Goal: Answer question/provide support: Share knowledge or assist other users

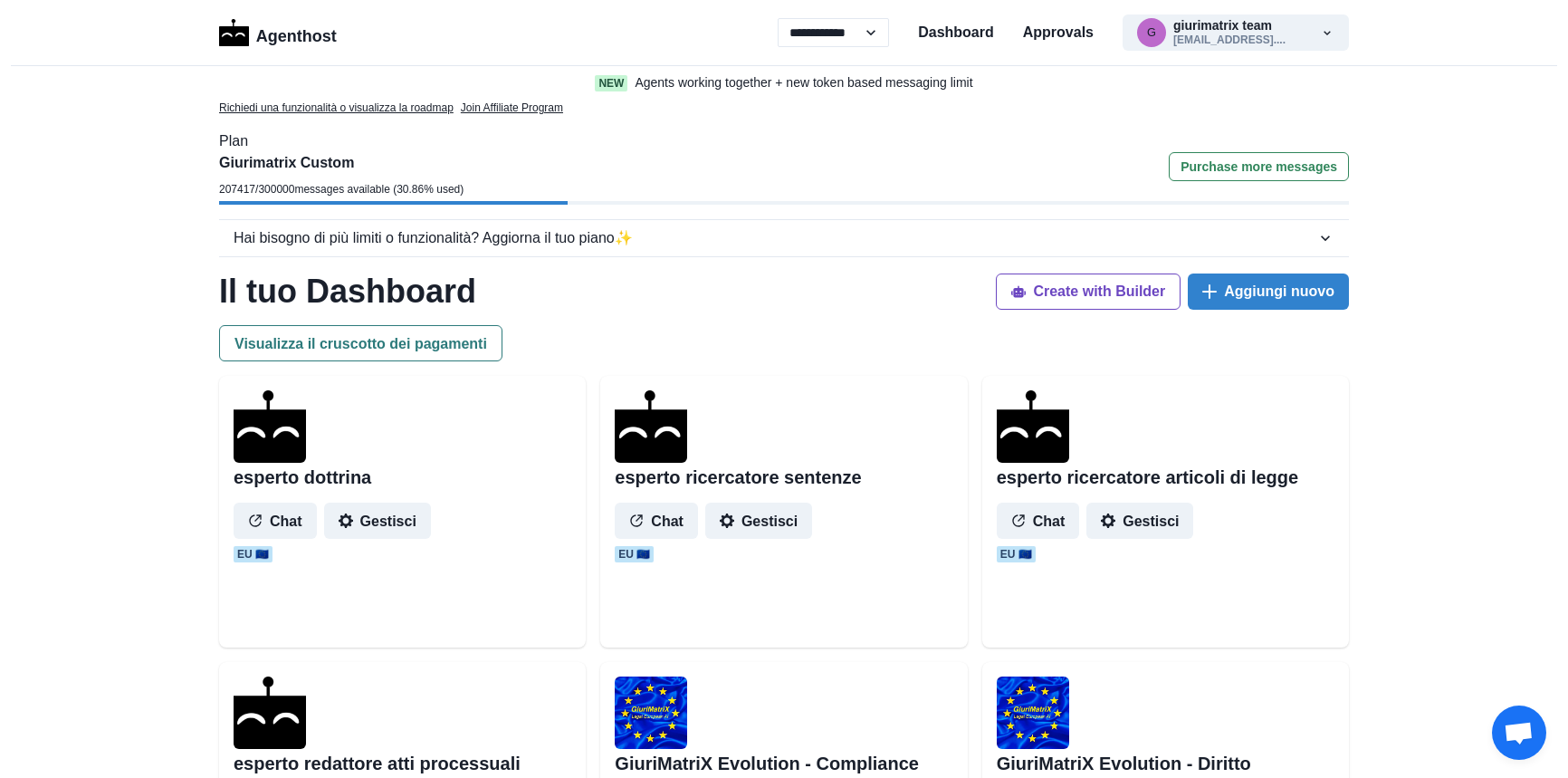
select select "**"
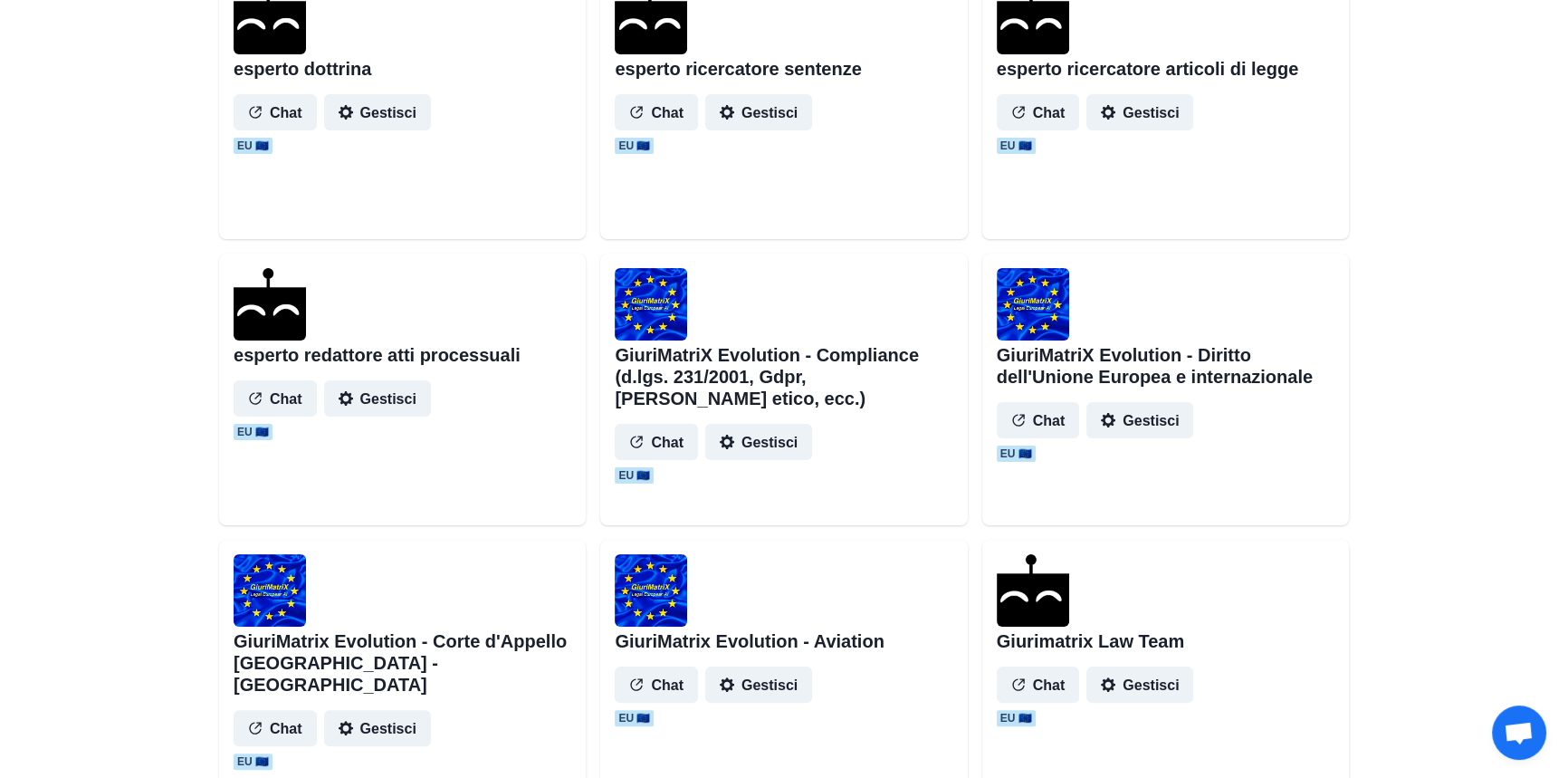
scroll to position [658, 0]
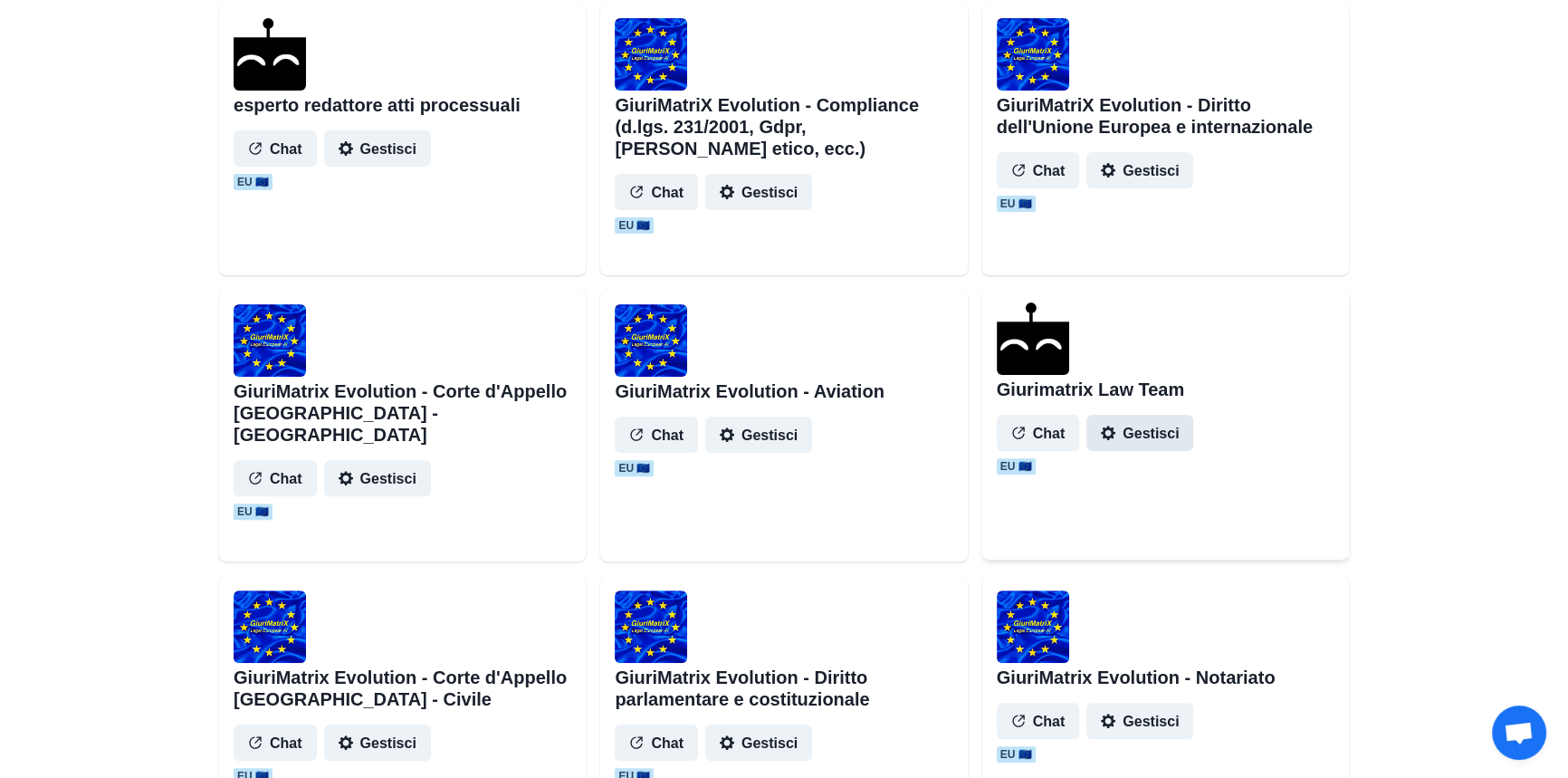
click at [1144, 437] on button "Gestisci" at bounding box center [1140, 433] width 107 height 36
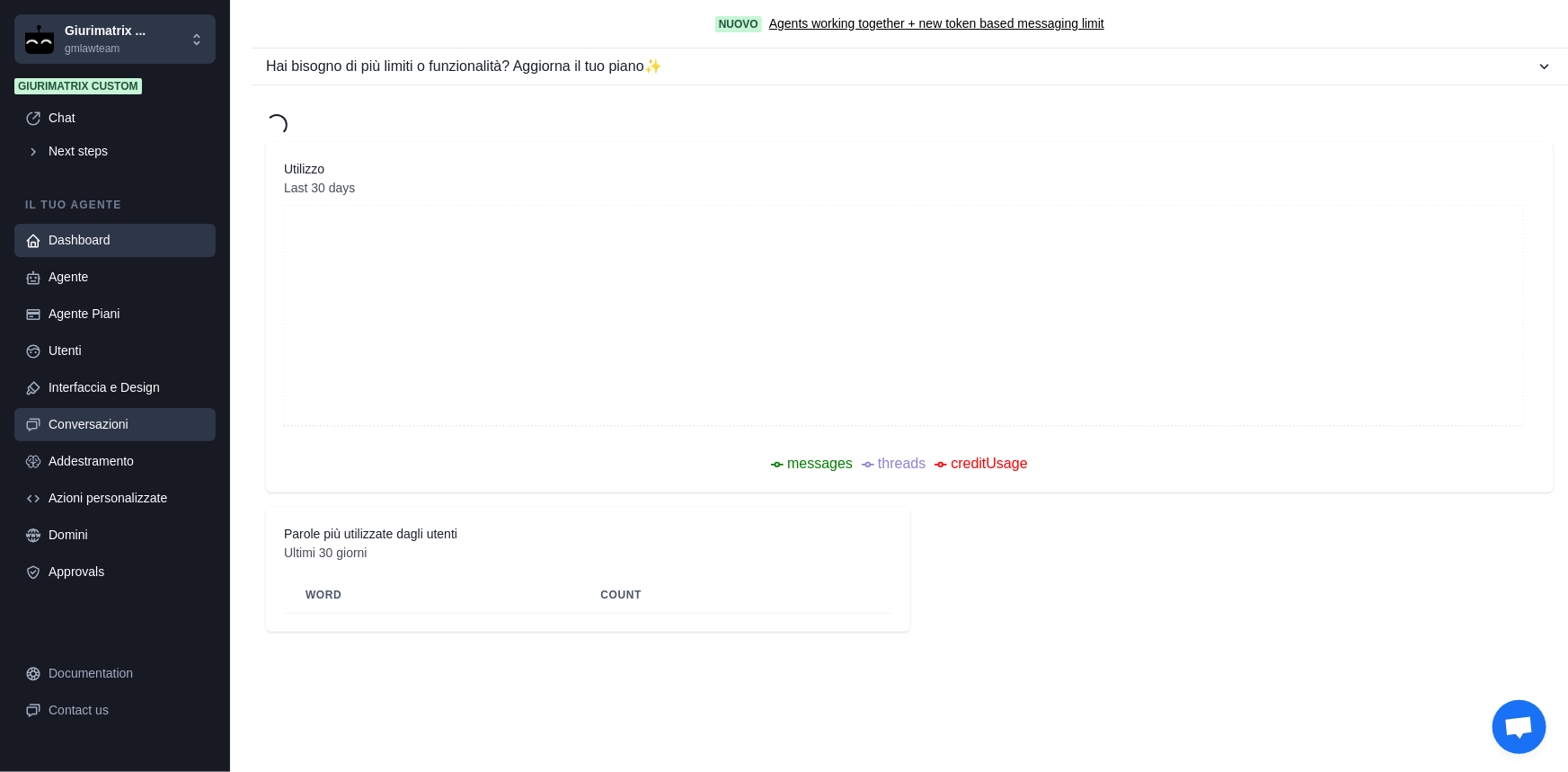
click at [87, 417] on div "Conversazioni" at bounding box center [126, 423] width 157 height 19
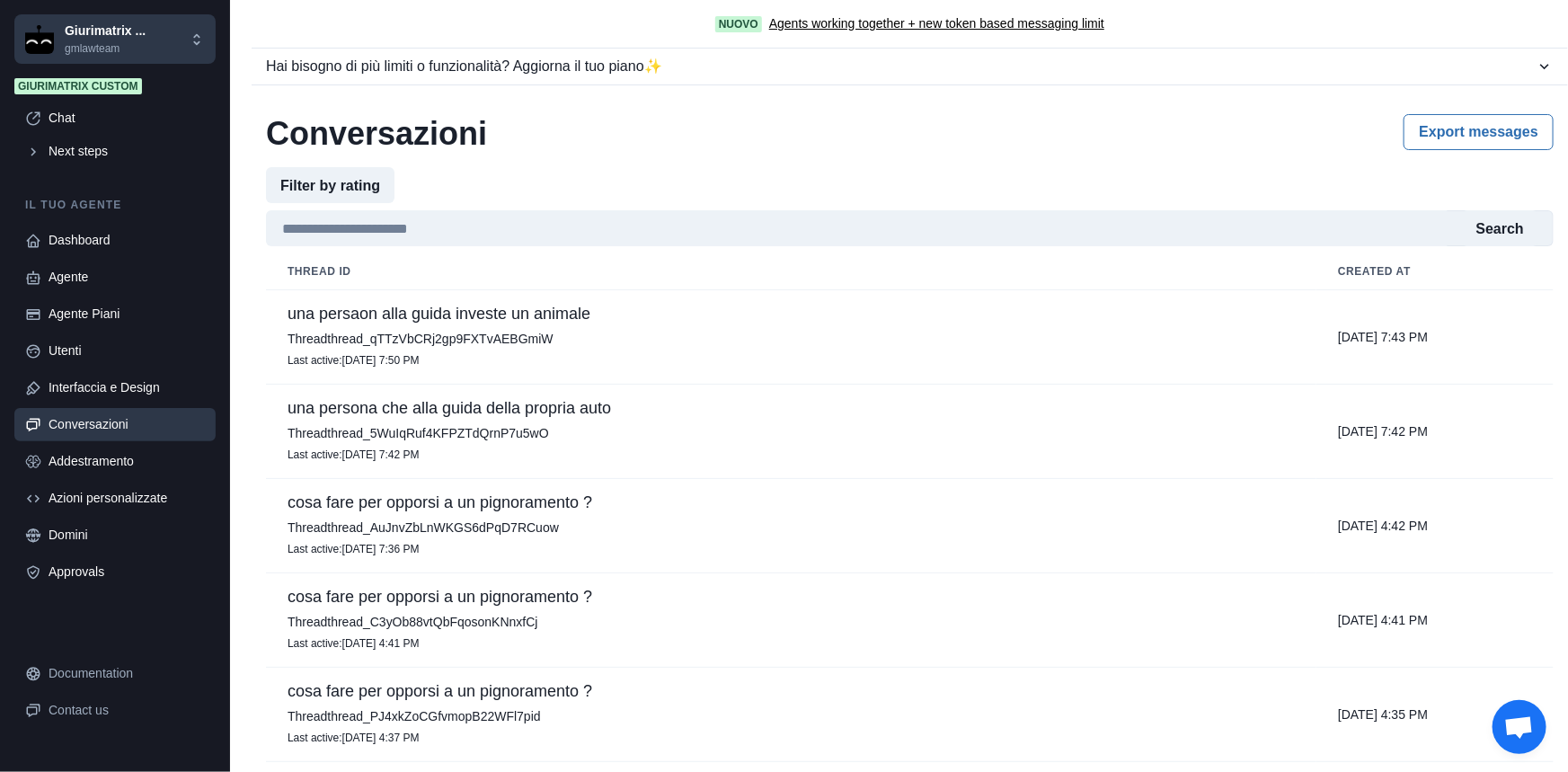
click at [573, 314] on p "una persaon alla guida investe un animale" at bounding box center [791, 313] width 1008 height 18
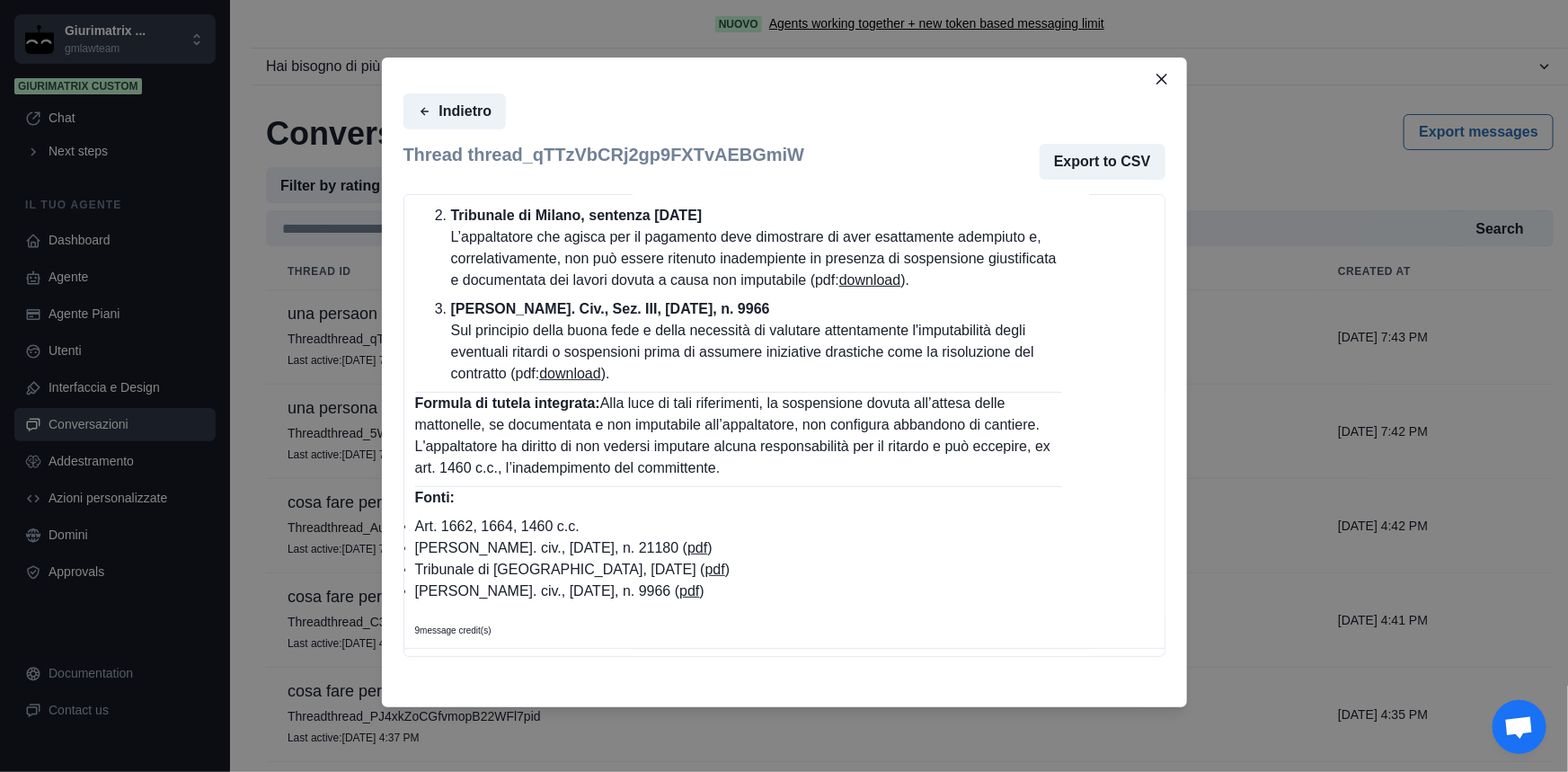
scroll to position [3813, 0]
click at [705, 575] on link "pdf" at bounding box center [715, 569] width 20 height 16
click at [1166, 87] on button "Close" at bounding box center [1161, 79] width 29 height 29
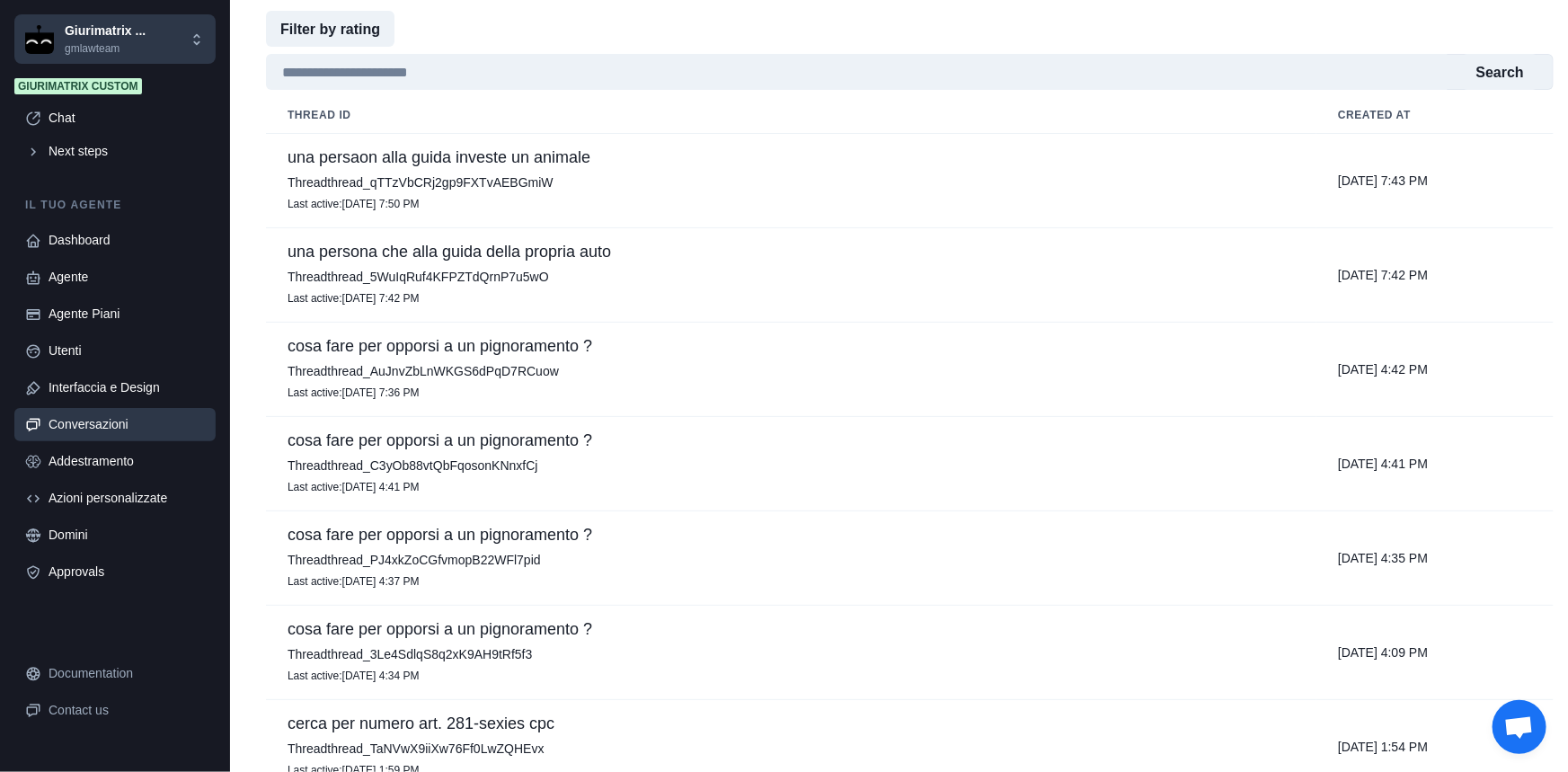
scroll to position [0, 0]
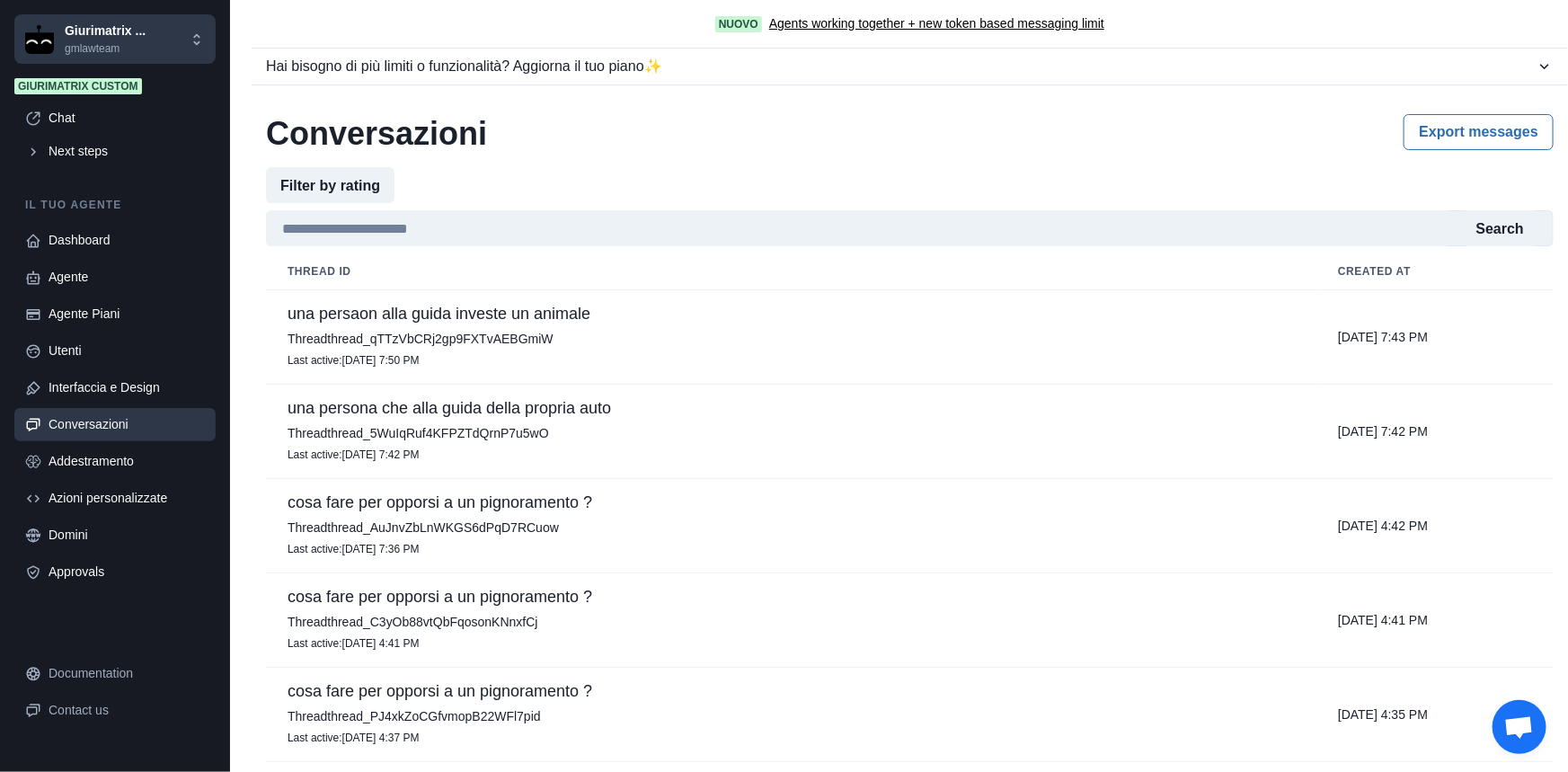
click at [112, 417] on div "Conversazioni" at bounding box center [126, 423] width 157 height 19
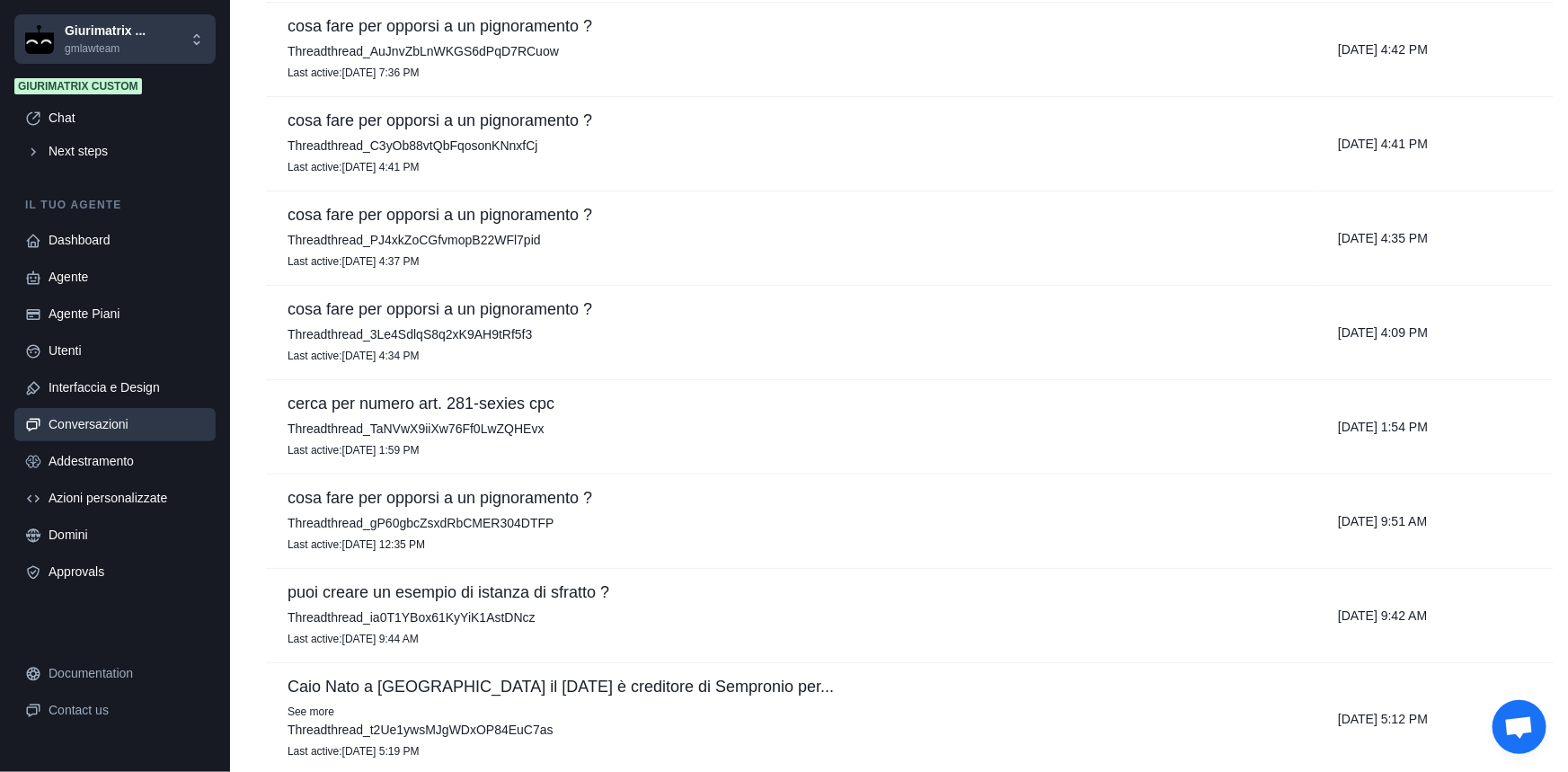
scroll to position [539, 0]
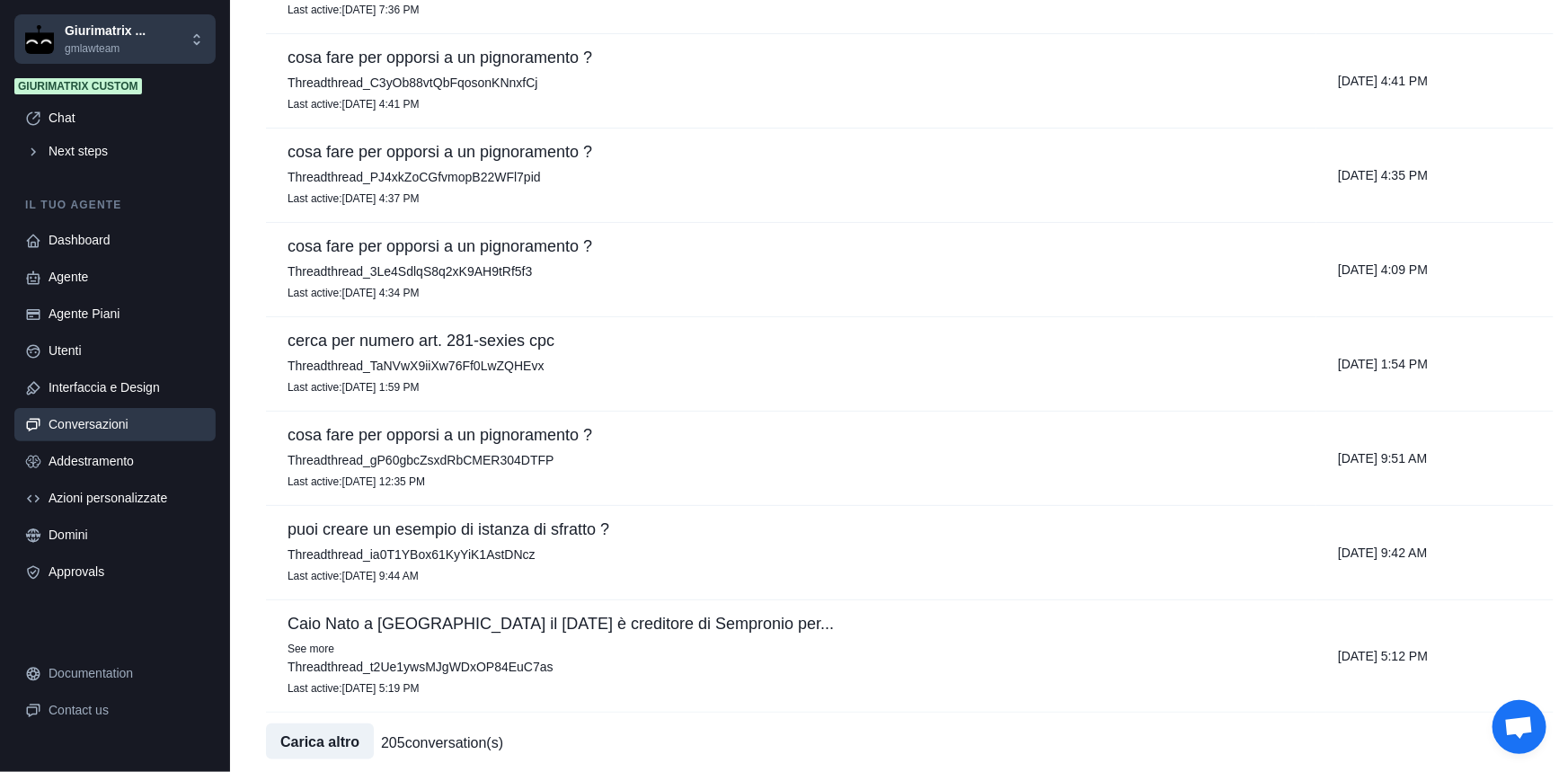
click at [467, 434] on p "cosa fare per opporsi a un pignoramento ?" at bounding box center [791, 434] width 1008 height 18
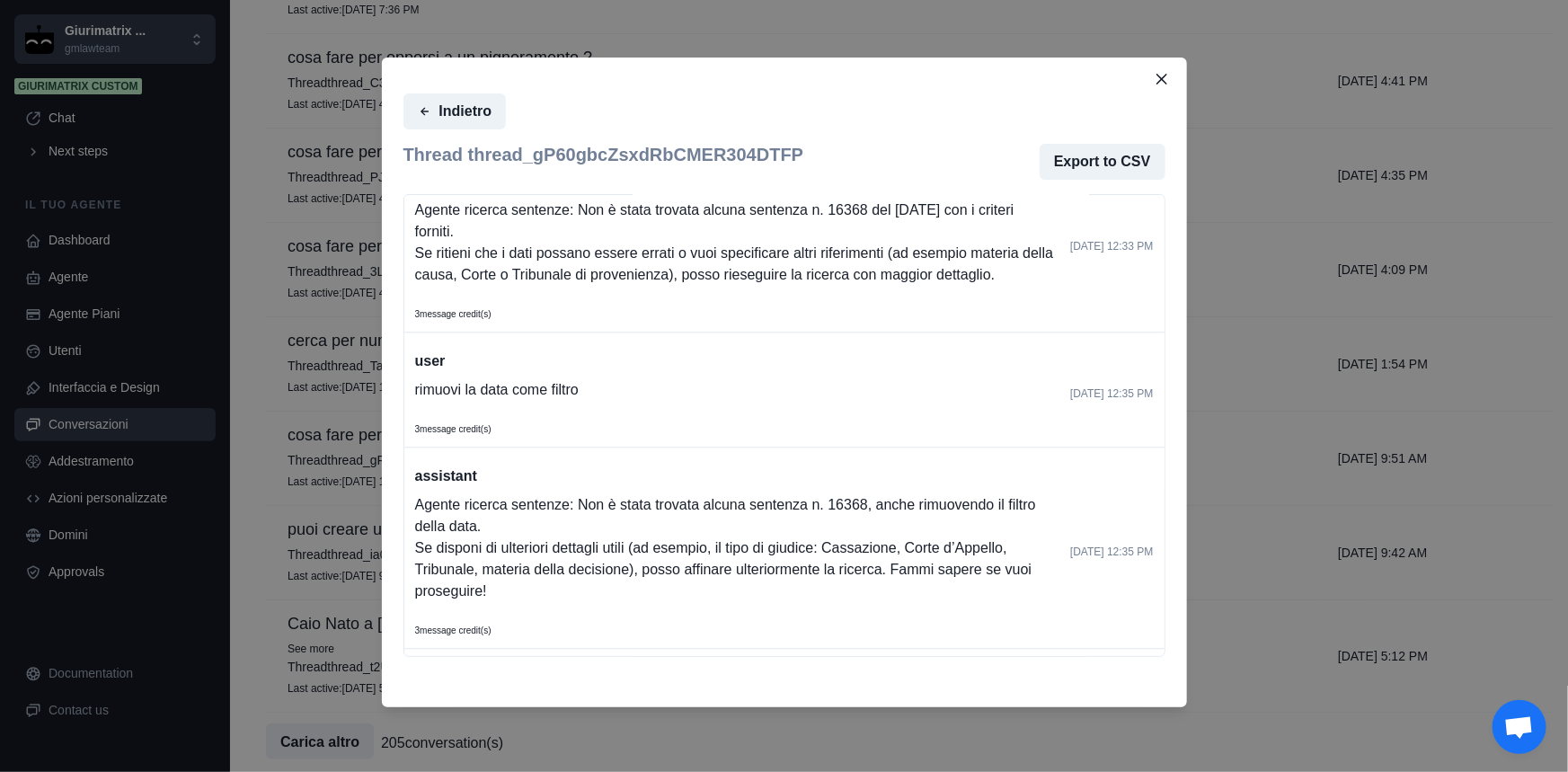
scroll to position [2234, 0]
click at [1158, 72] on button "Close" at bounding box center [1161, 79] width 29 height 29
